Goal: Task Accomplishment & Management: Complete application form

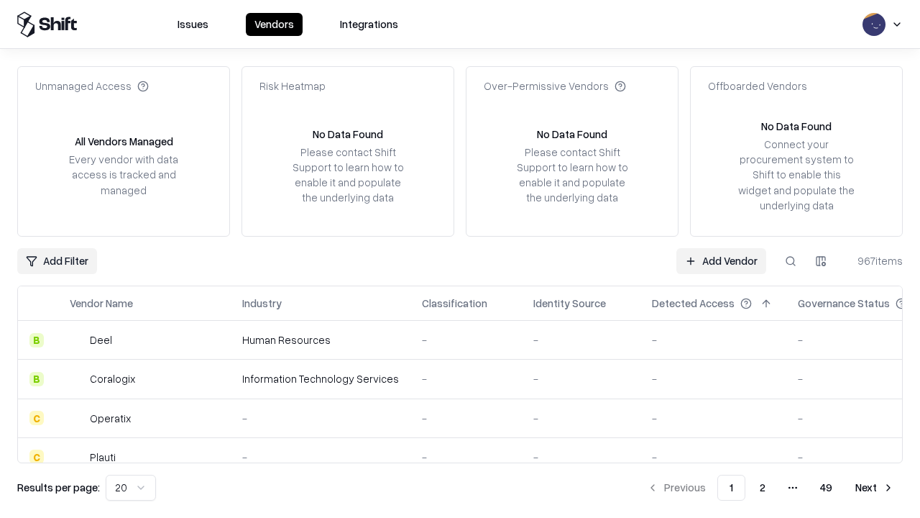
click at [721, 260] on link "Add Vendor" at bounding box center [722, 261] width 90 height 26
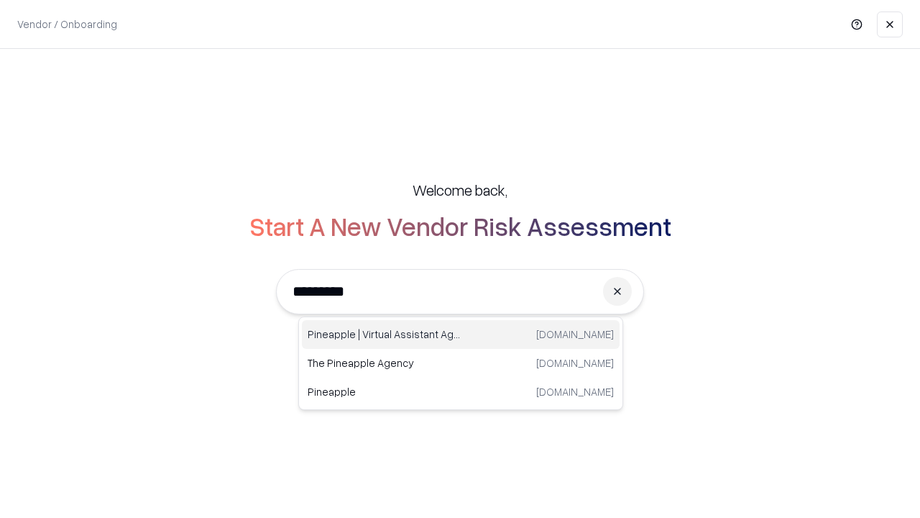
click at [461, 334] on div "Pineapple | Virtual Assistant Agency [DOMAIN_NAME]" at bounding box center [461, 334] width 318 height 29
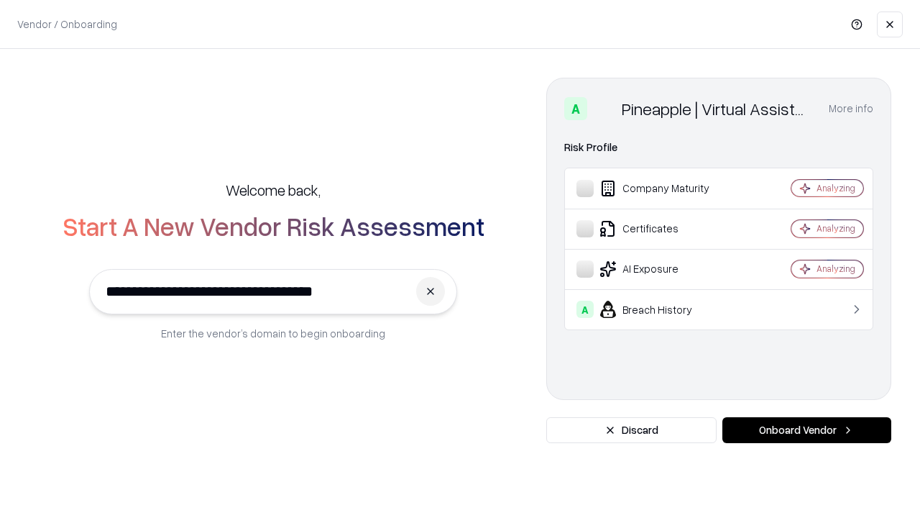
type input "**********"
click at [807, 430] on button "Onboard Vendor" at bounding box center [807, 430] width 169 height 26
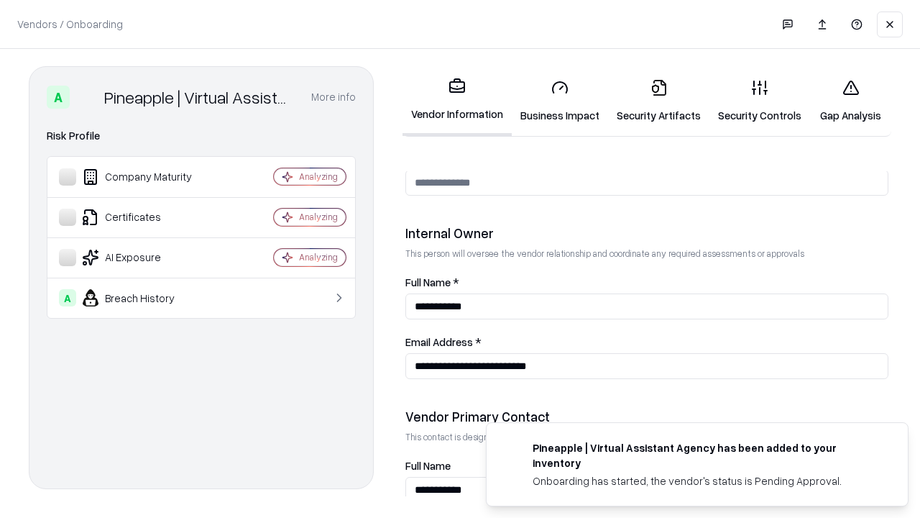
scroll to position [745, 0]
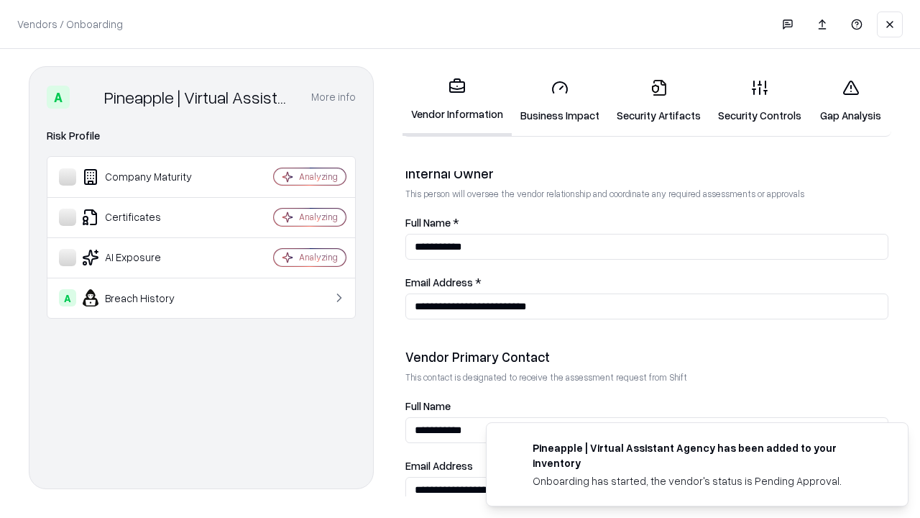
click at [659, 101] on link "Security Artifacts" at bounding box center [658, 101] width 101 height 67
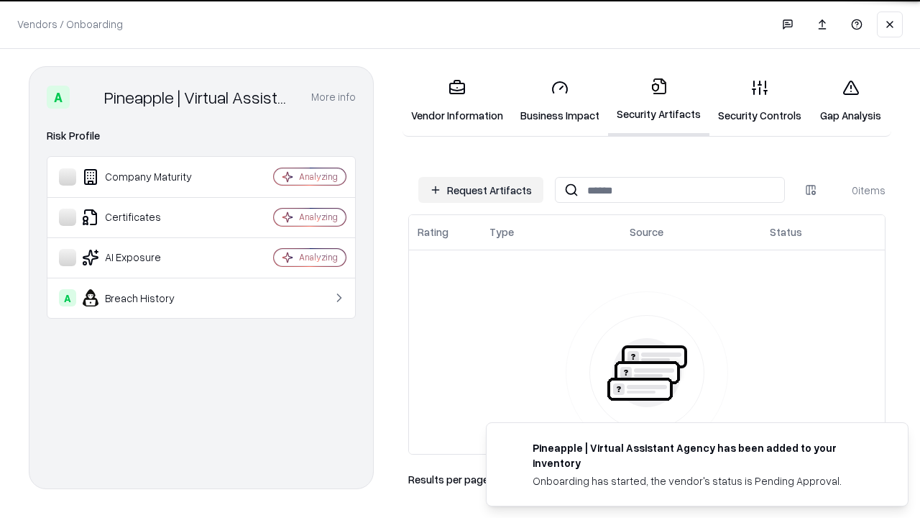
click at [481, 190] on button "Request Artifacts" at bounding box center [480, 190] width 125 height 26
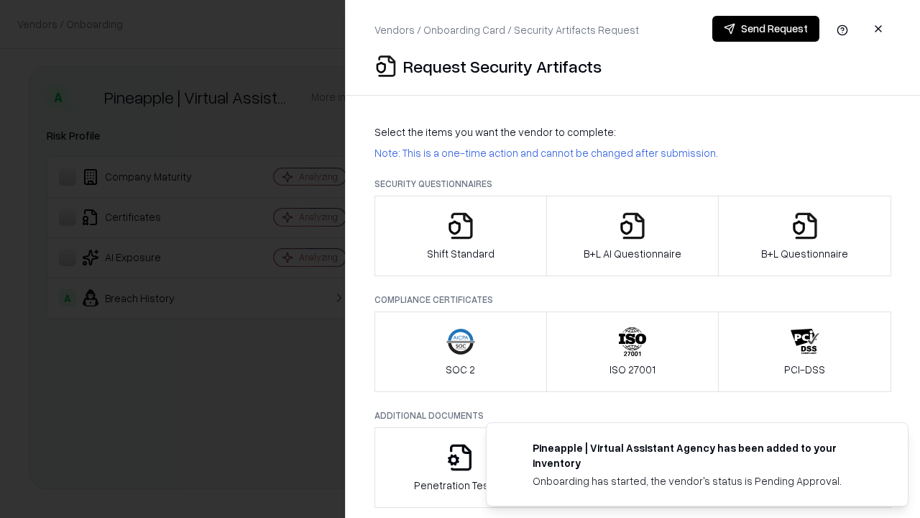
click at [805, 236] on icon "button" at bounding box center [805, 225] width 29 height 29
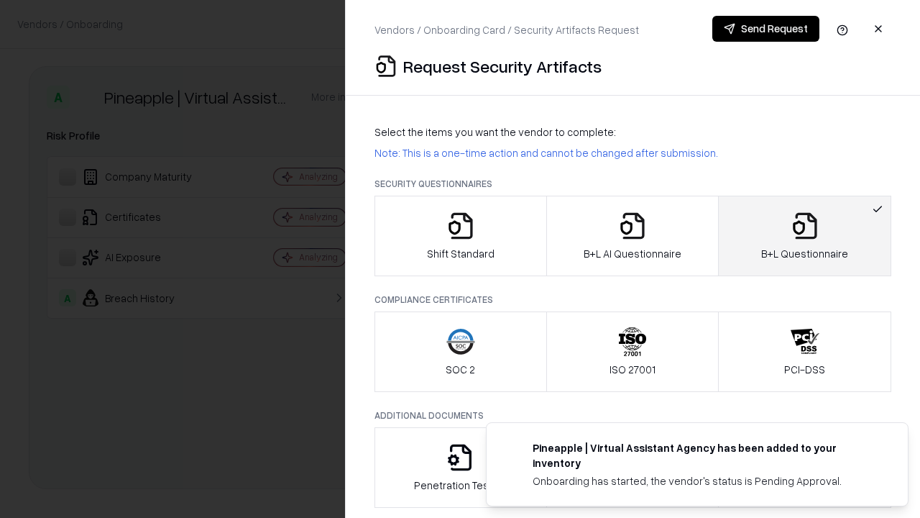
click at [632, 236] on icon "button" at bounding box center [632, 225] width 29 height 29
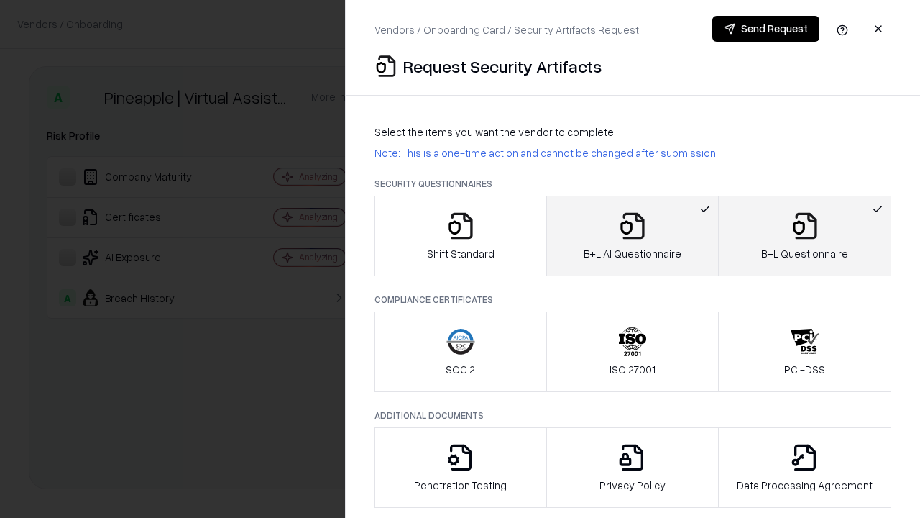
click at [766, 29] on button "Send Request" at bounding box center [766, 29] width 107 height 26
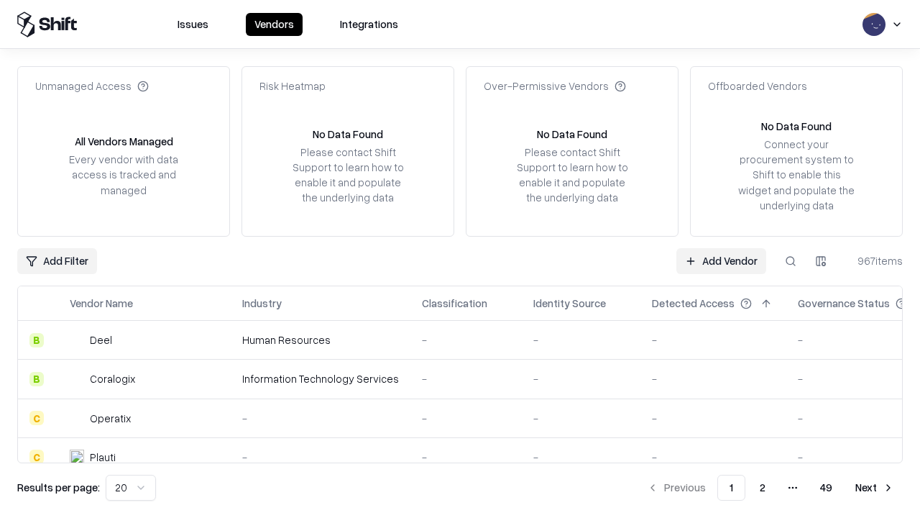
click at [791, 260] on button at bounding box center [791, 261] width 26 height 26
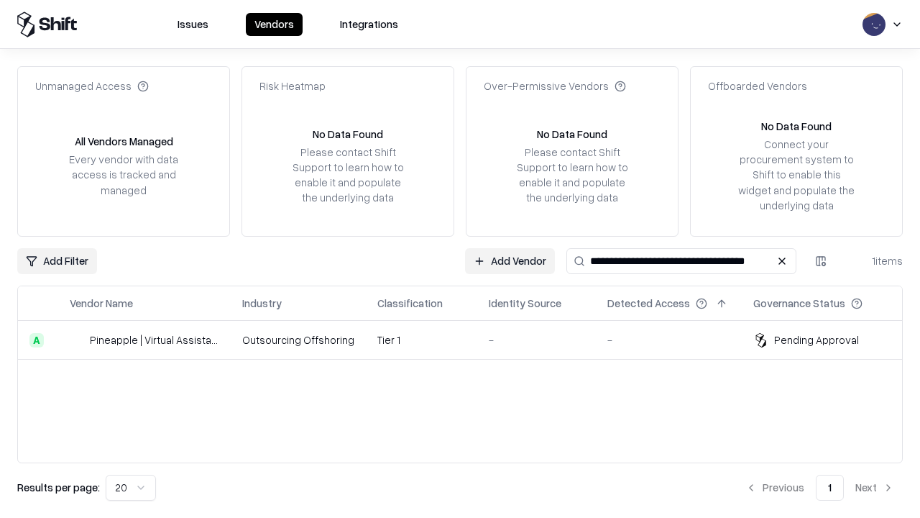
type input "**********"
click at [469, 339] on td "Tier 1" at bounding box center [421, 340] width 111 height 39
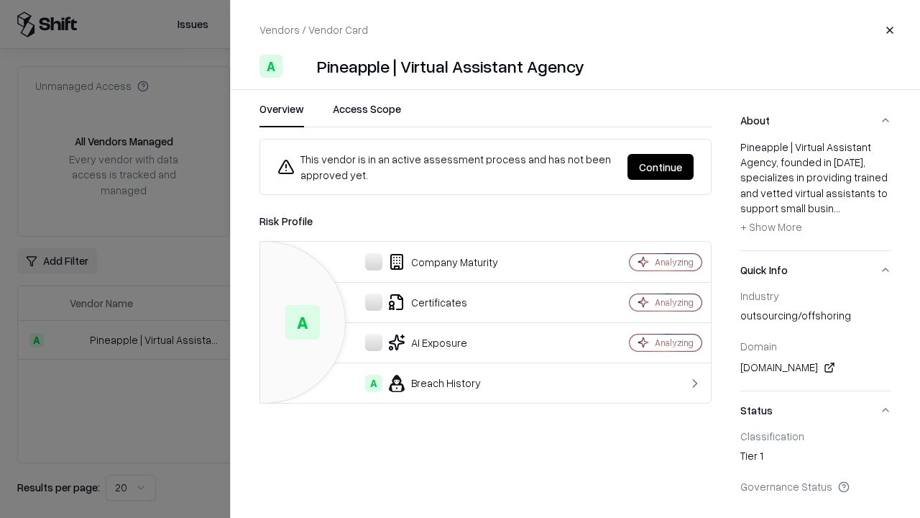
click at [661, 167] on button "Continue" at bounding box center [661, 167] width 66 height 26
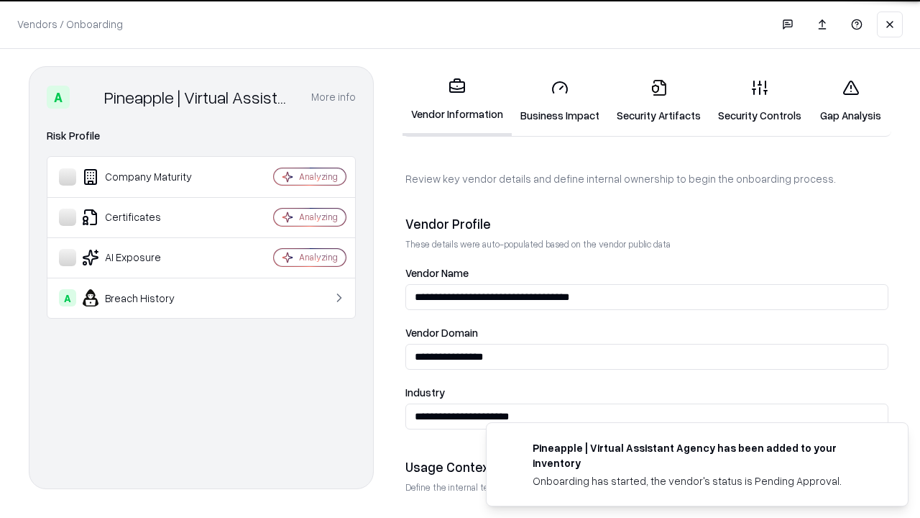
click at [659, 101] on link "Security Artifacts" at bounding box center [658, 101] width 101 height 67
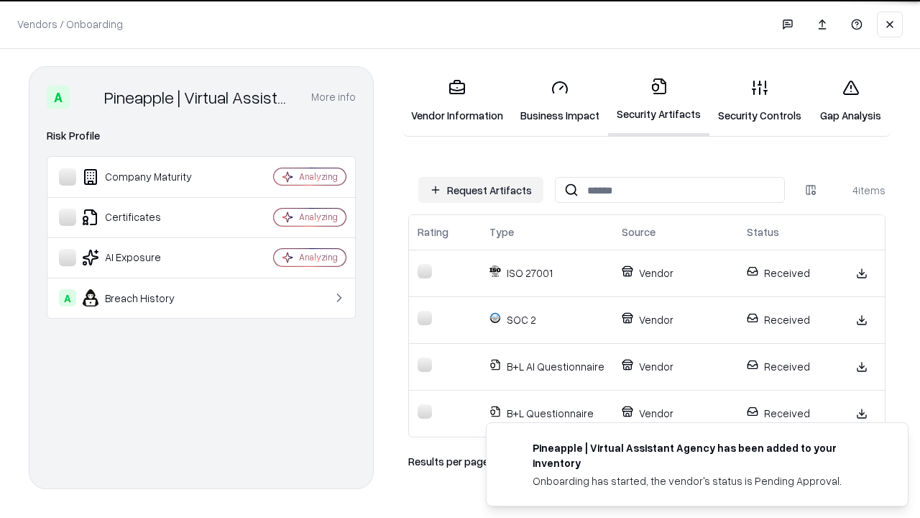
click at [851, 101] on link "Gap Analysis" at bounding box center [850, 101] width 81 height 67
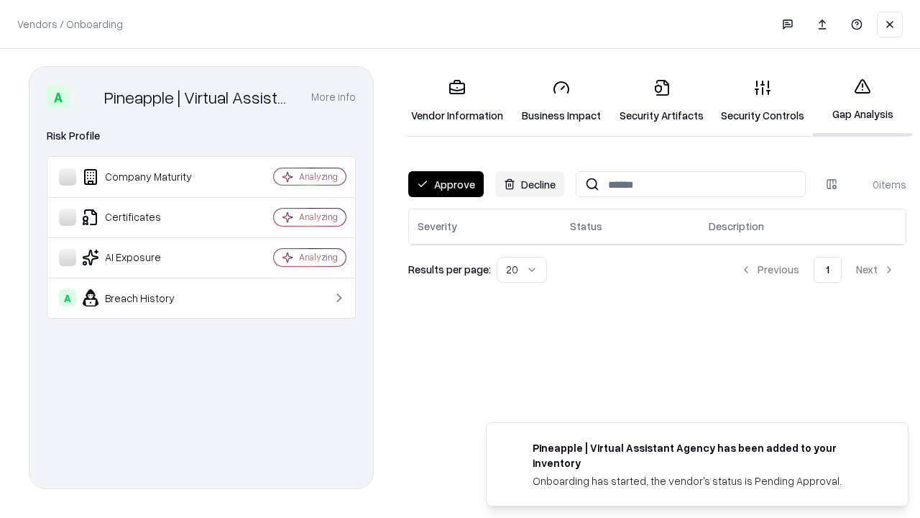
click at [446, 184] on button "Approve" at bounding box center [446, 184] width 76 height 26
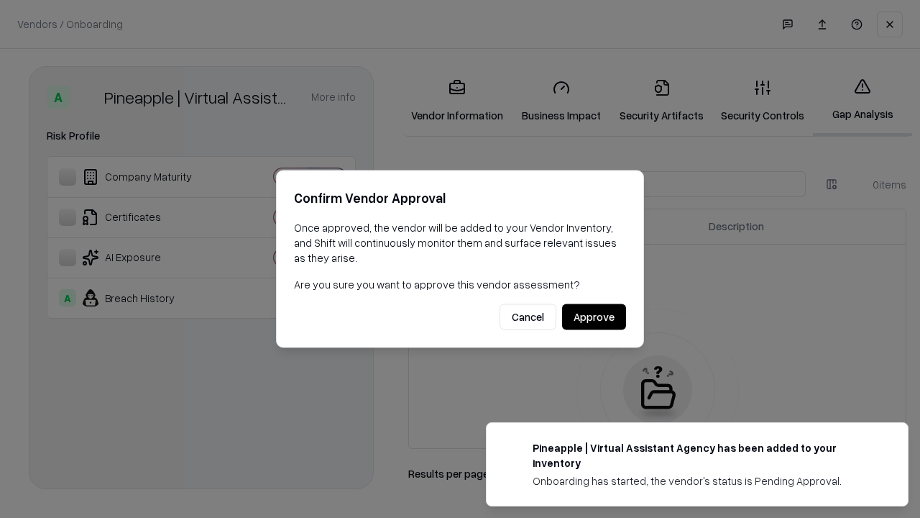
click at [594, 316] on button "Approve" at bounding box center [594, 317] width 64 height 26
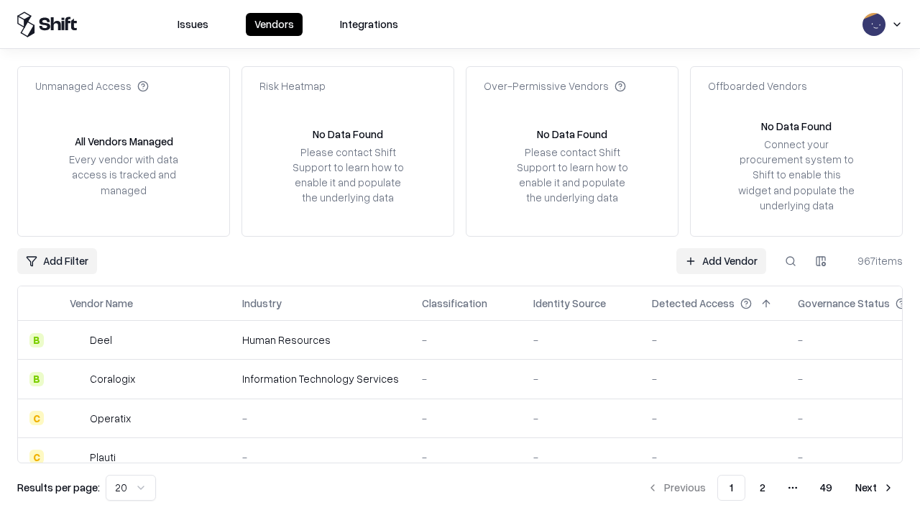
type input "**********"
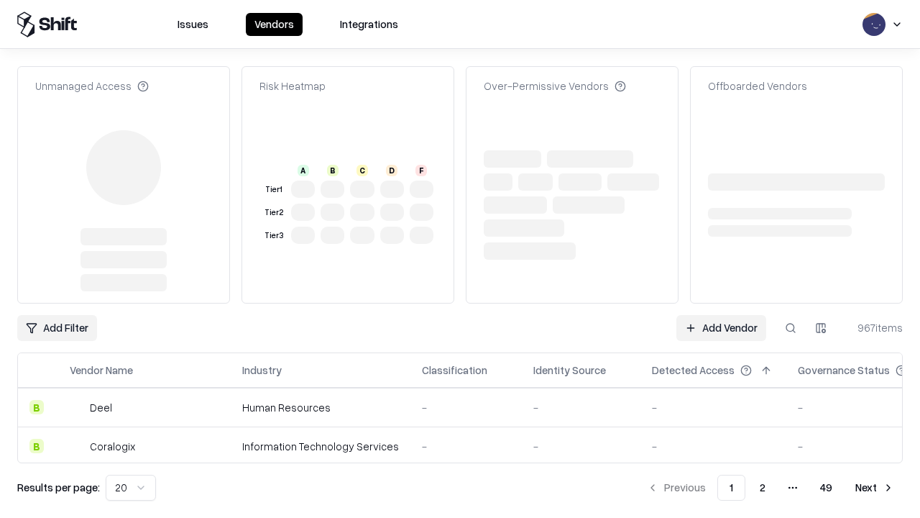
click at [721, 315] on link "Add Vendor" at bounding box center [722, 328] width 90 height 26
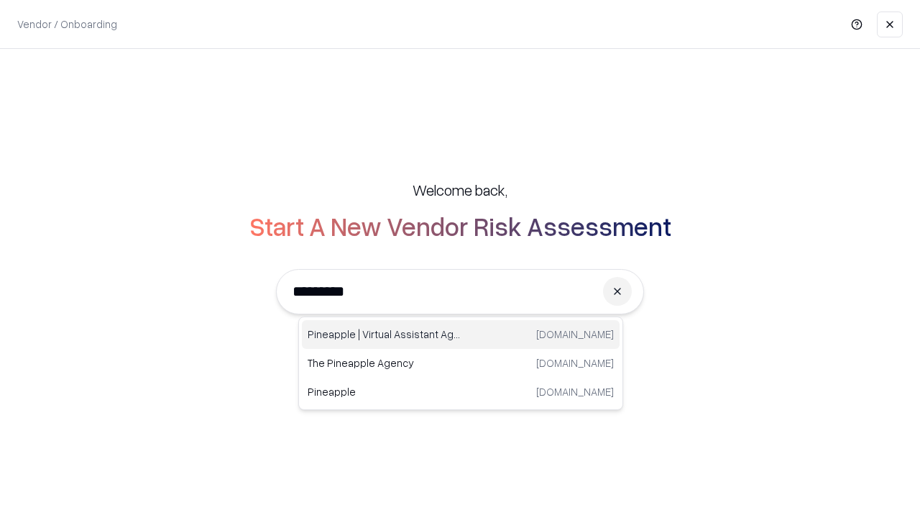
click at [461, 334] on div "Pineapple | Virtual Assistant Agency [DOMAIN_NAME]" at bounding box center [461, 334] width 318 height 29
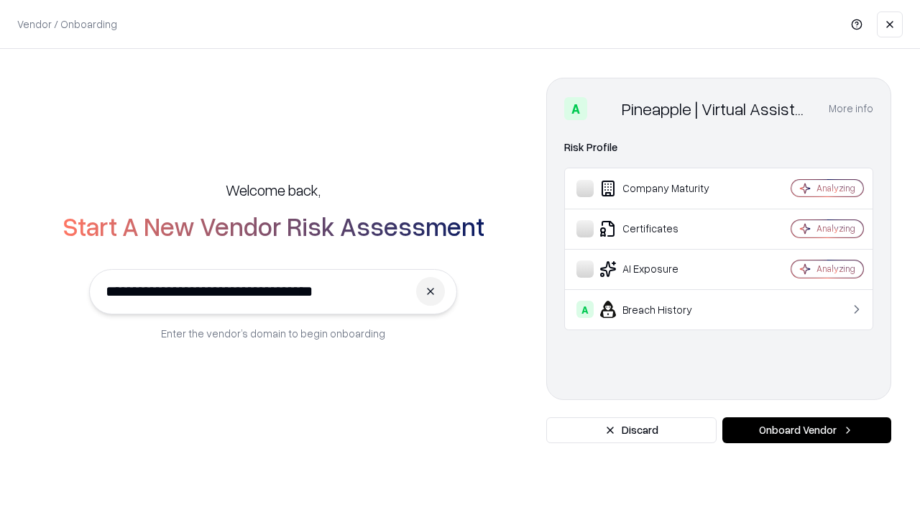
type input "**********"
click at [807, 430] on button "Onboard Vendor" at bounding box center [807, 430] width 169 height 26
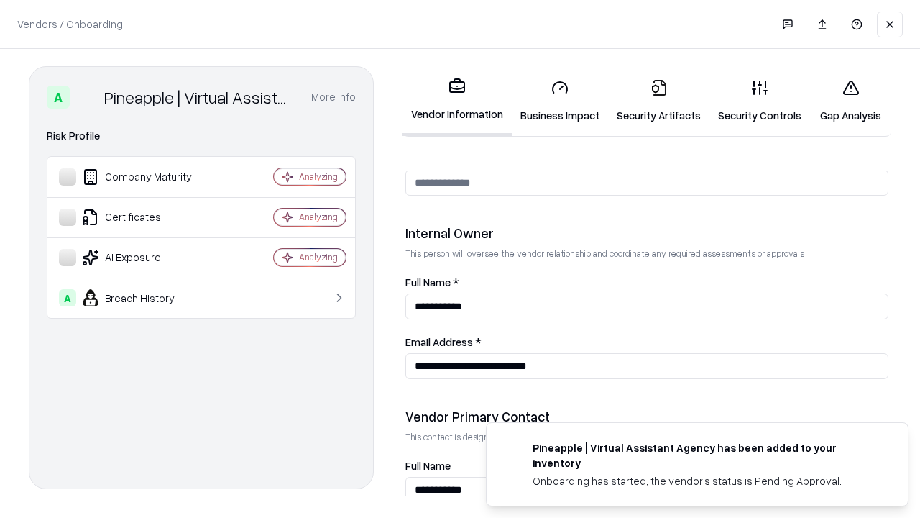
scroll to position [745, 0]
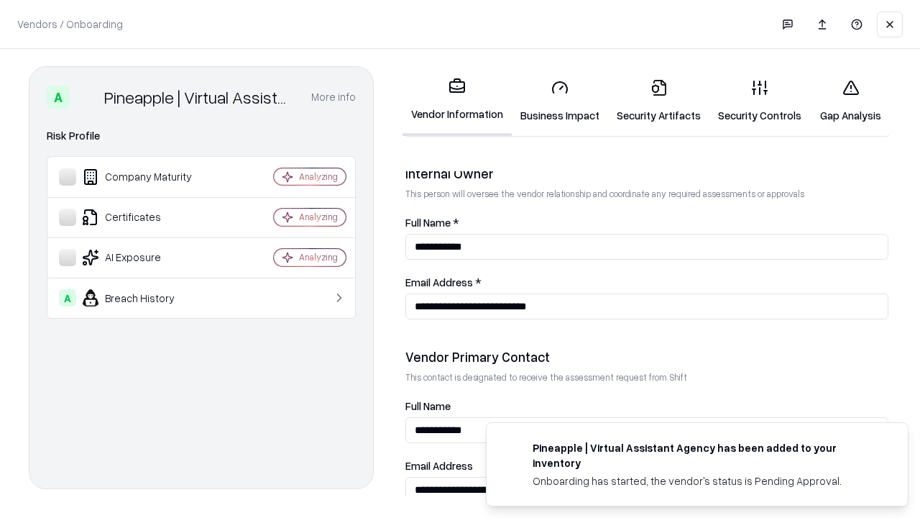
click at [851, 101] on link "Gap Analysis" at bounding box center [850, 101] width 81 height 67
